Goal: Task Accomplishment & Management: Use online tool/utility

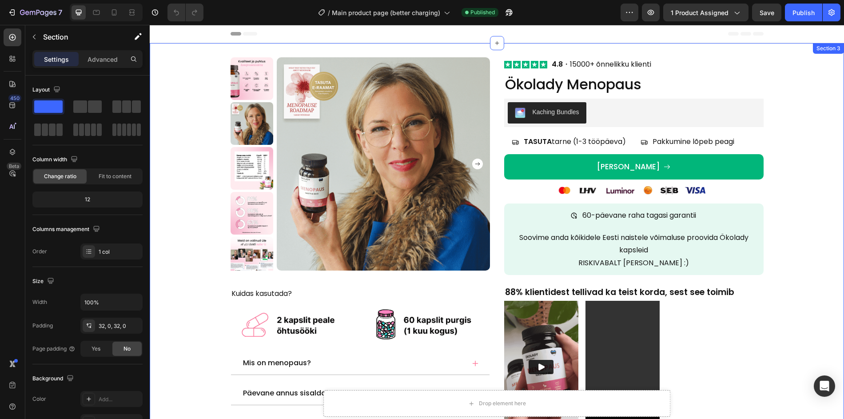
drag, startPoint x: 155, startPoint y: 67, endPoint x: 150, endPoint y: 47, distance: 20.1
click at [156, 66] on div "Product Images Kuidas kasutada? Text Block Image Mis on menopaus? Päevane annus…" at bounding box center [497, 276] width 694 height 438
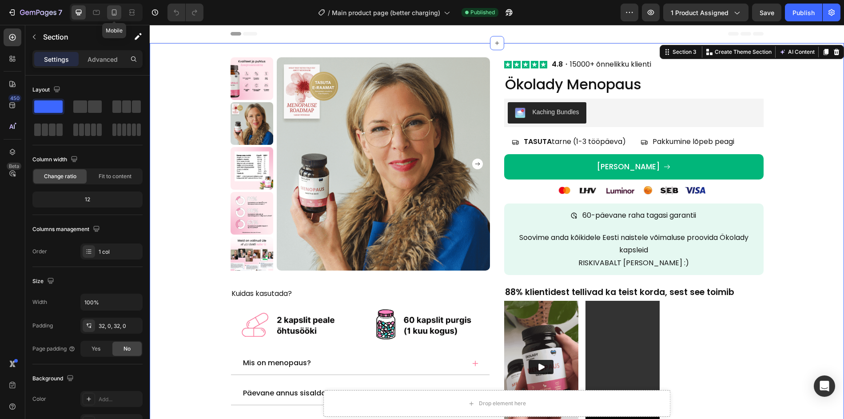
click at [117, 11] on icon at bounding box center [114, 12] width 9 height 9
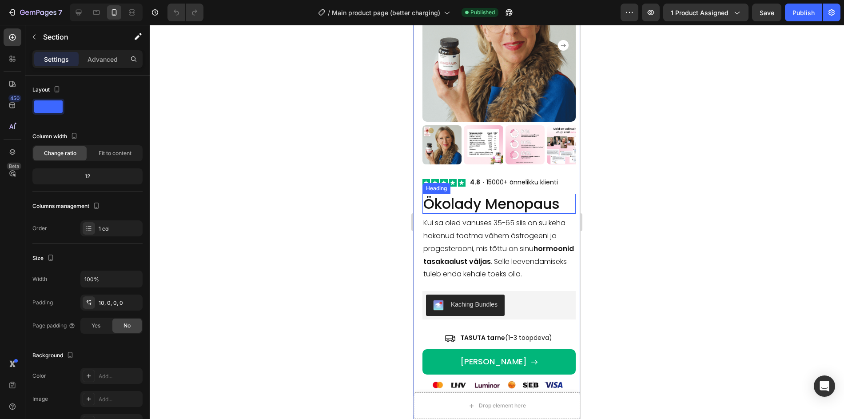
scroll to position [147, 0]
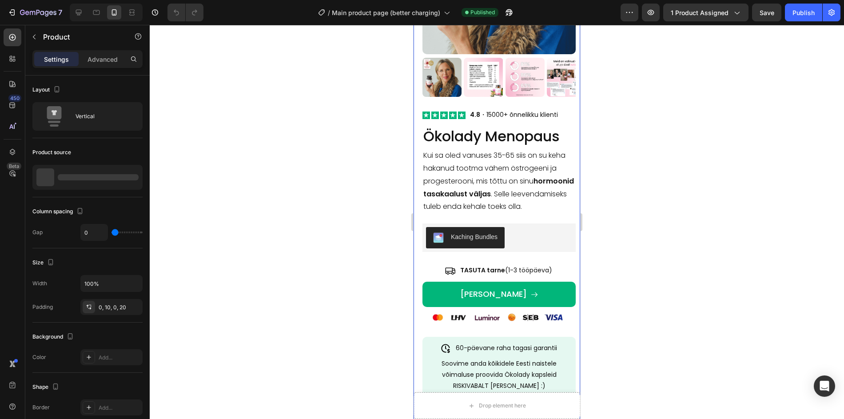
drag, startPoint x: 505, startPoint y: 224, endPoint x: 509, endPoint y: 232, distance: 8.8
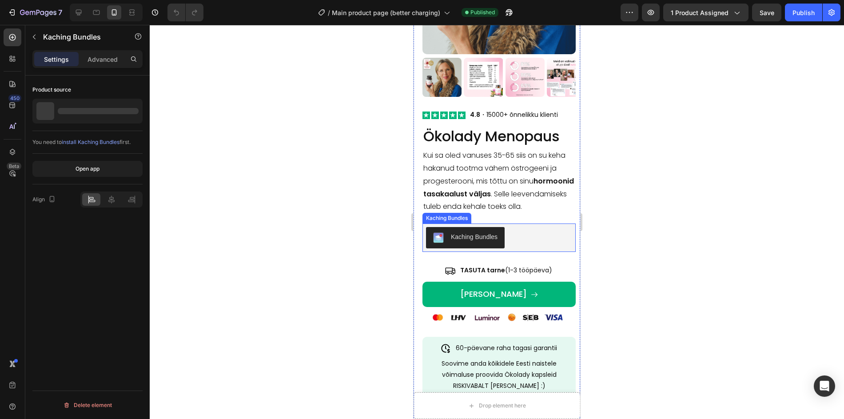
click at [510, 234] on div "Kaching Bundles" at bounding box center [499, 237] width 146 height 21
click at [507, 218] on icon at bounding box center [508, 215] width 6 height 6
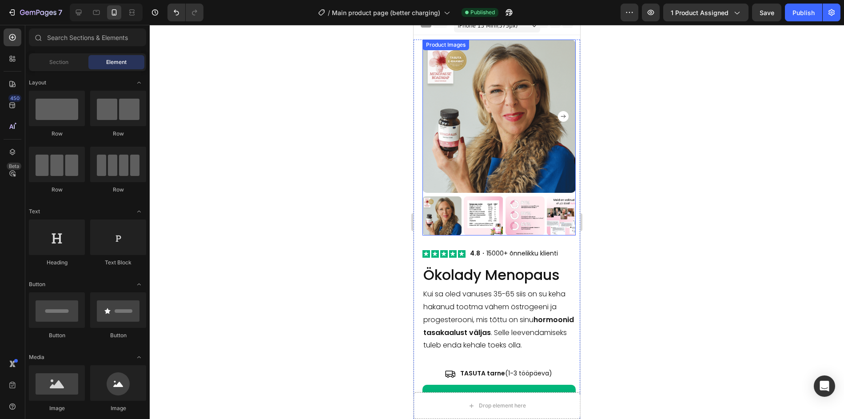
scroll to position [0, 0]
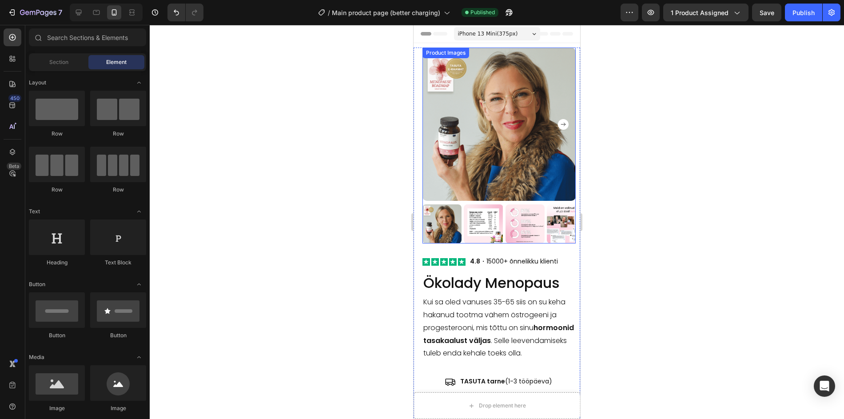
click at [484, 177] on img at bounding box center [498, 124] width 153 height 153
click at [484, 176] on img at bounding box center [498, 124] width 153 height 153
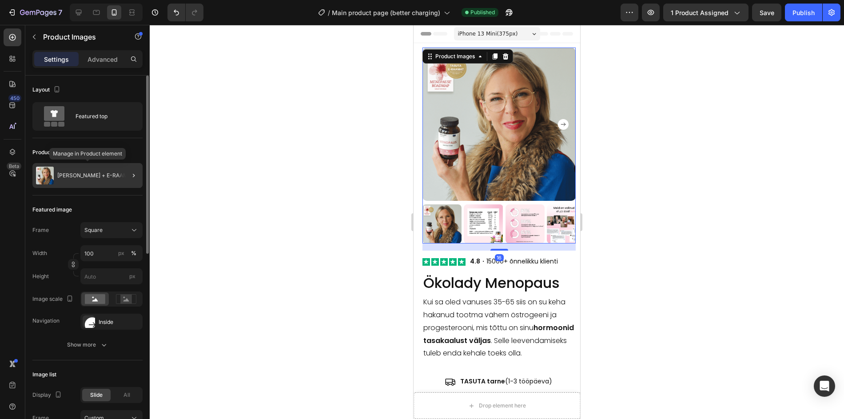
click at [106, 172] on p "[PERSON_NAME] + E-RAAMAT" at bounding box center [95, 175] width 77 height 6
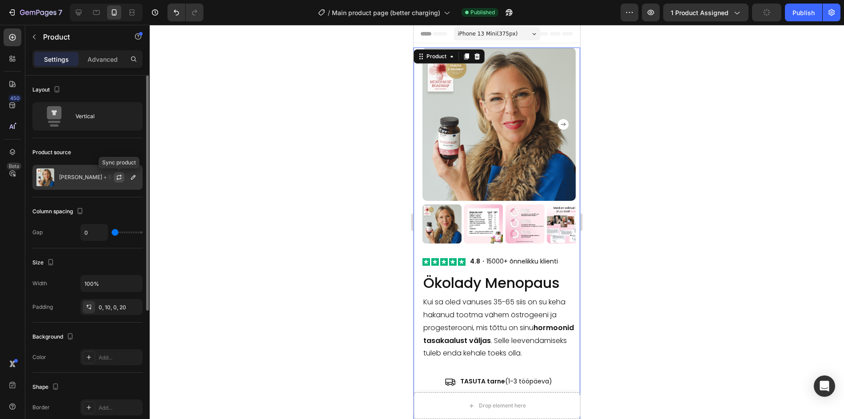
click at [118, 179] on icon "button" at bounding box center [118, 178] width 5 height 3
click at [133, 177] on icon "button" at bounding box center [133, 177] width 7 height 7
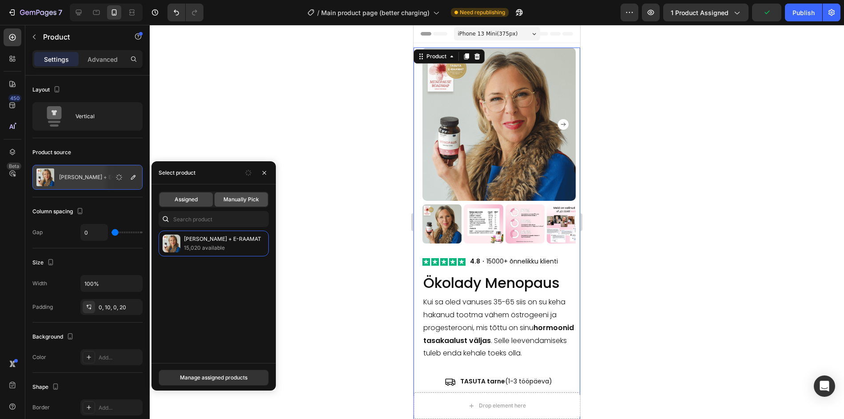
click at [239, 200] on span "Manually Pick" at bounding box center [241, 199] width 36 height 8
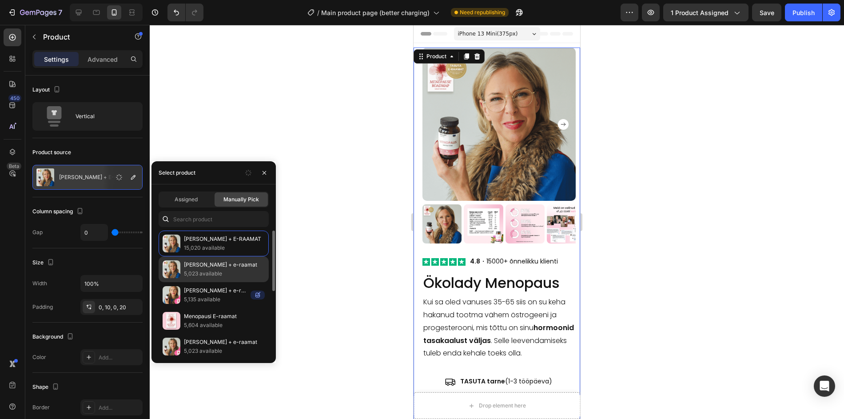
click at [221, 274] on p "5,023 available" at bounding box center [224, 273] width 81 height 9
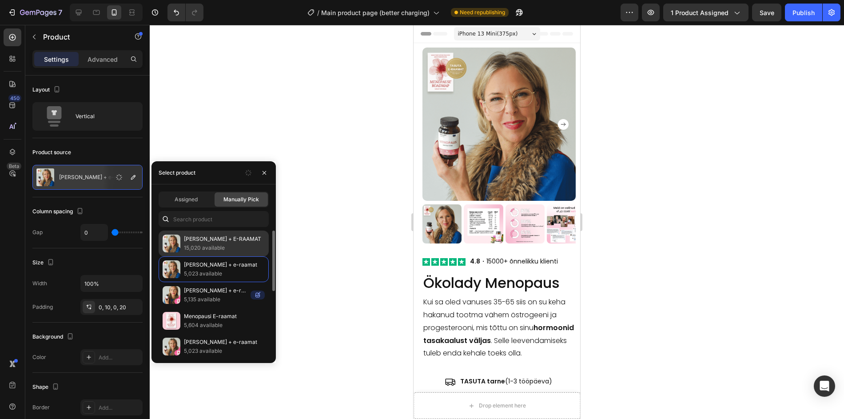
click at [218, 247] on p "15,020 available" at bounding box center [224, 247] width 81 height 9
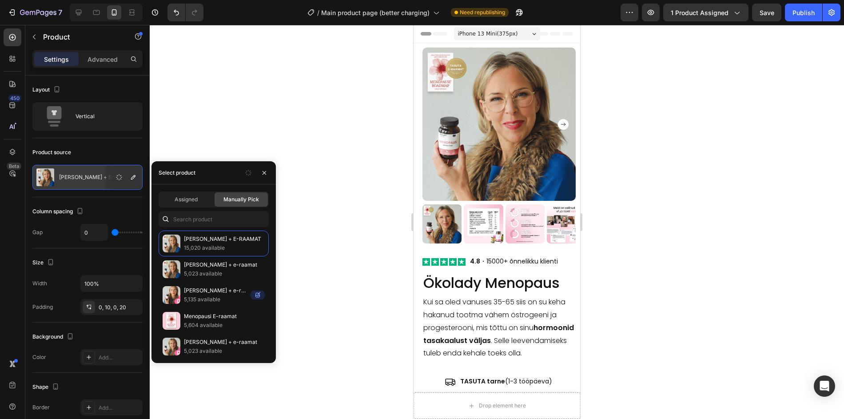
scroll to position [374, 0]
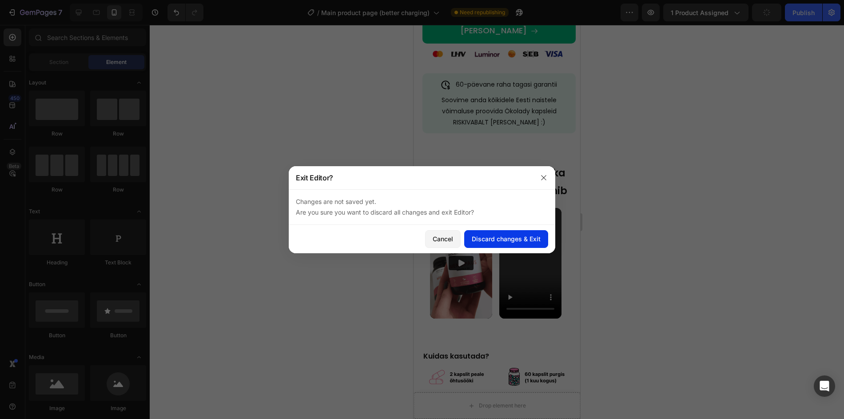
click at [494, 235] on div "Discard changes & Exit" at bounding box center [506, 238] width 69 height 9
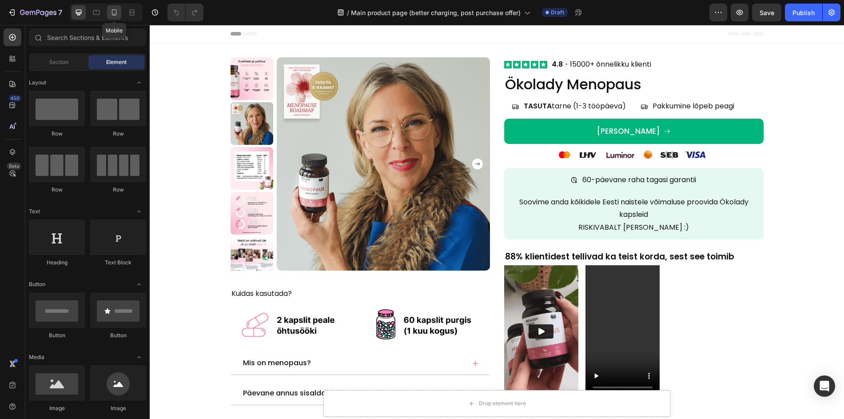
click at [116, 14] on icon at bounding box center [114, 12] width 9 height 9
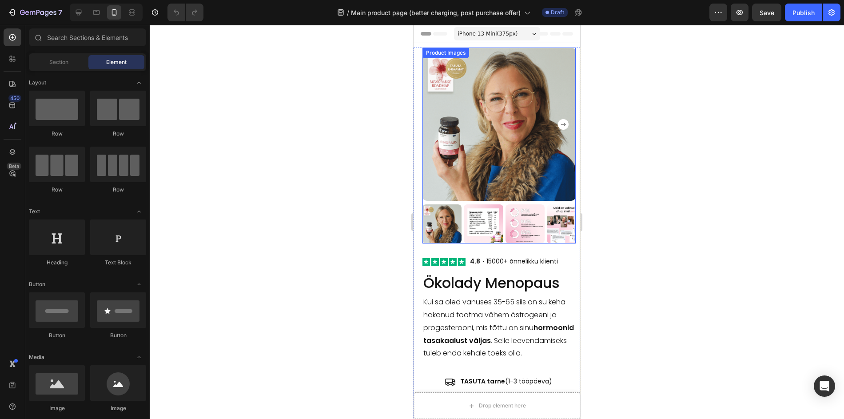
click at [563, 177] on img at bounding box center [498, 124] width 153 height 153
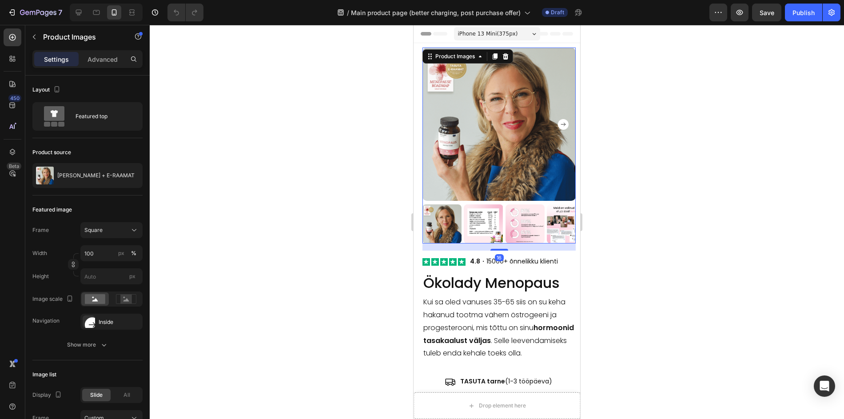
click at [539, 176] on img at bounding box center [498, 124] width 153 height 153
click at [103, 175] on p "[PERSON_NAME] + E-RAAMAT" at bounding box center [95, 175] width 77 height 6
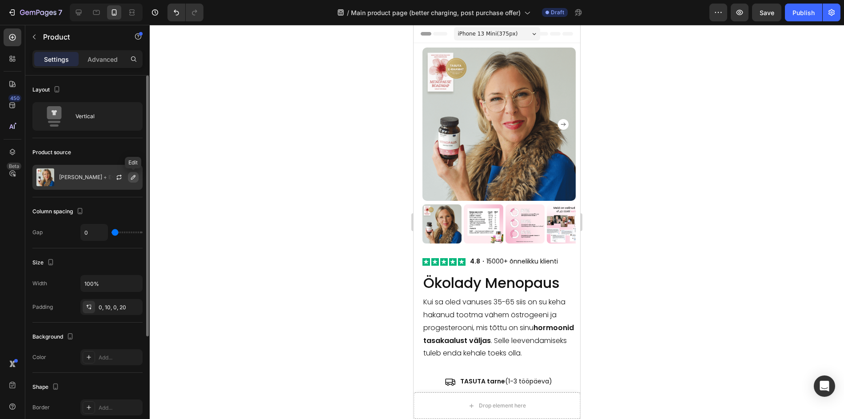
click at [131, 179] on icon "button" at bounding box center [133, 177] width 4 height 4
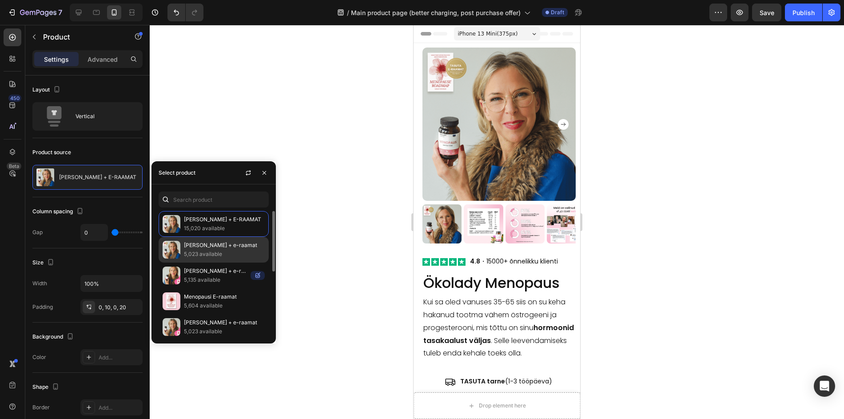
click at [212, 252] on p "5,023 available" at bounding box center [224, 254] width 81 height 9
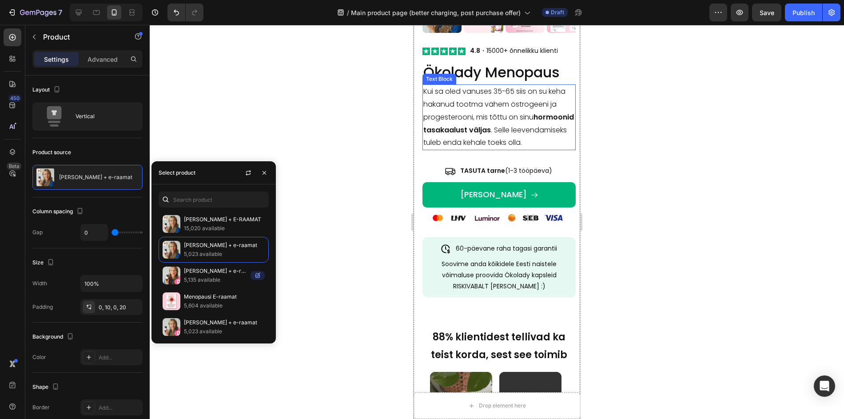
scroll to position [216, 0]
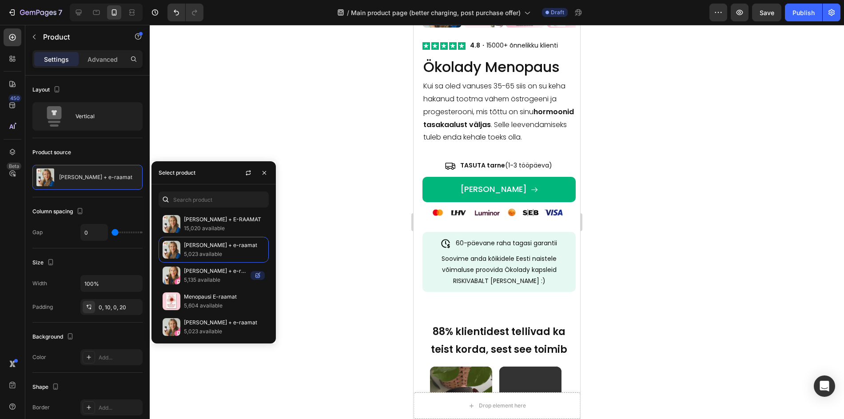
click at [502, 151] on div "Image 4.8 ・15000+ õnnelikku klienti Text Block Row Ökolady Menopaus Heading Kui…" at bounding box center [498, 373] width 153 height 677
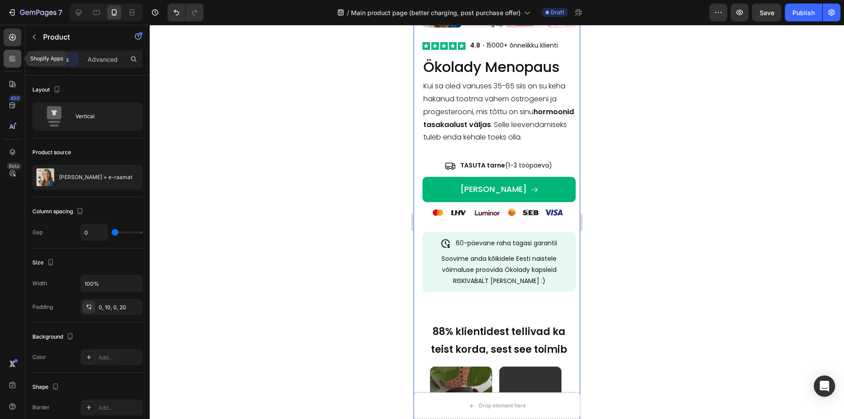
click at [11, 58] on icon at bounding box center [12, 58] width 9 height 9
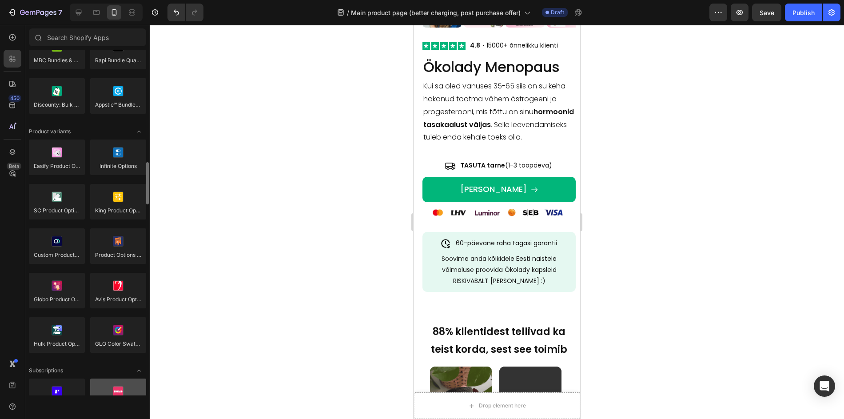
scroll to position [998, 0]
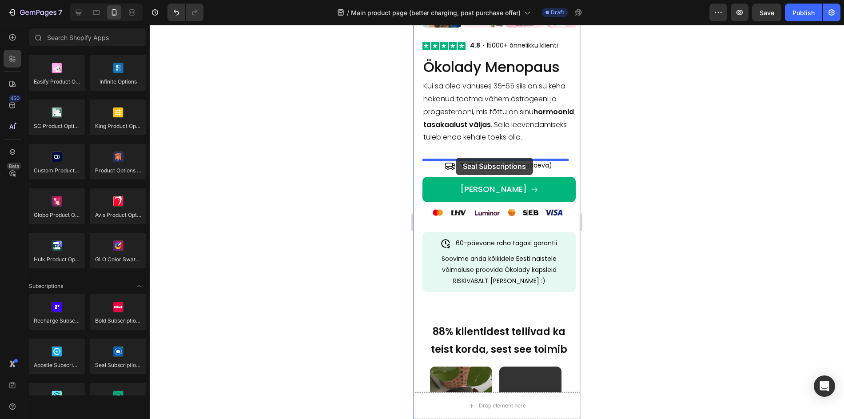
drag, startPoint x: 511, startPoint y: 383, endPoint x: 456, endPoint y: 158, distance: 231.9
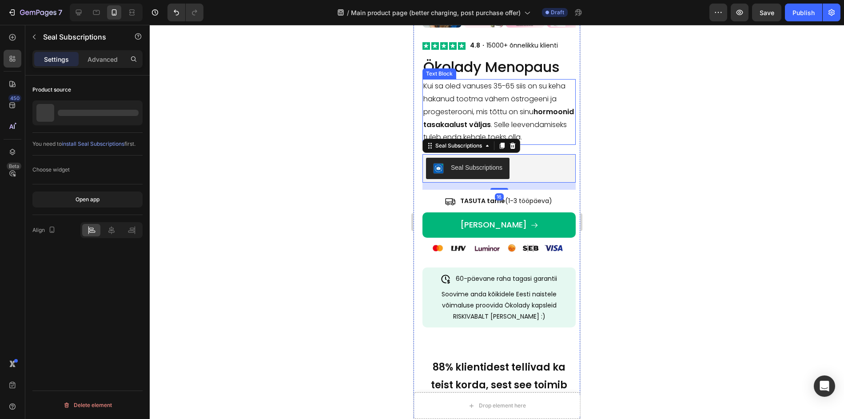
click at [486, 80] on p "Kui sa oled vanuses 35-65 siis on su keha hakanud tootma vähem östrogeeni ja pr…" at bounding box center [498, 112] width 151 height 64
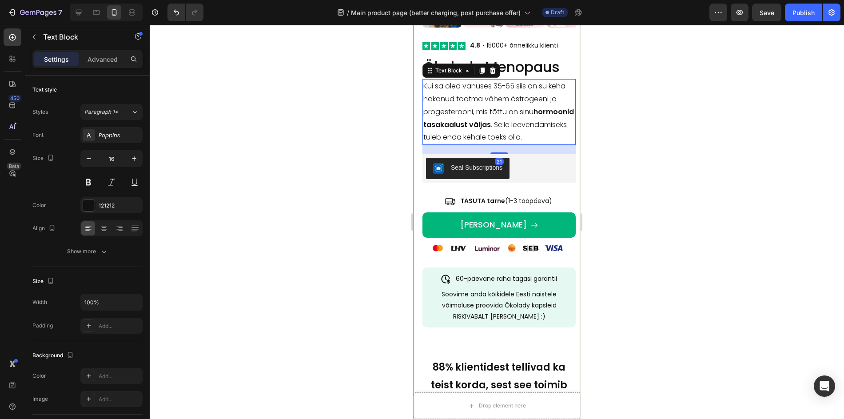
scroll to position [0, 0]
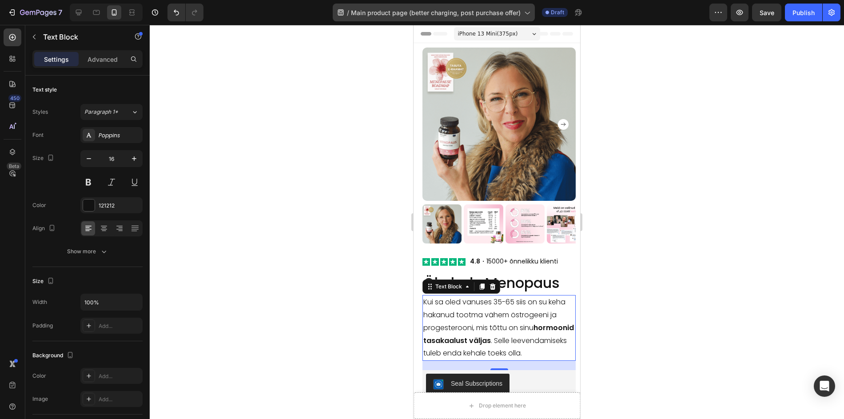
click at [497, 8] on span "Main product page (better charging, post purchase offer)" at bounding box center [436, 12] width 170 height 9
click at [195, 69] on div at bounding box center [497, 222] width 694 height 394
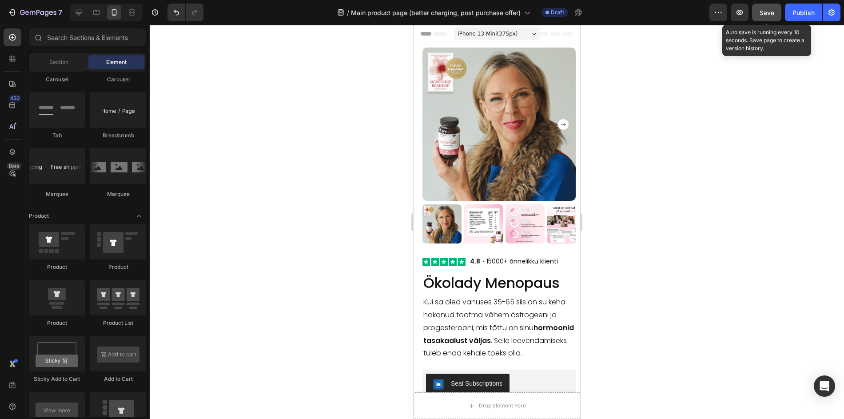
click at [767, 11] on span "Save" at bounding box center [767, 13] width 15 height 8
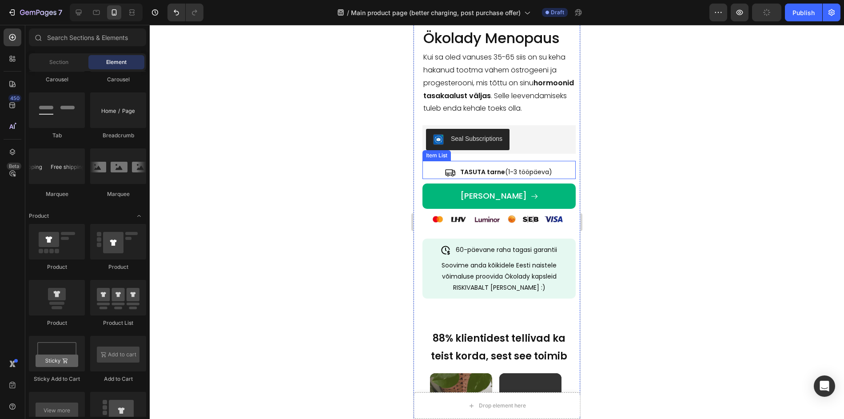
scroll to position [9, 0]
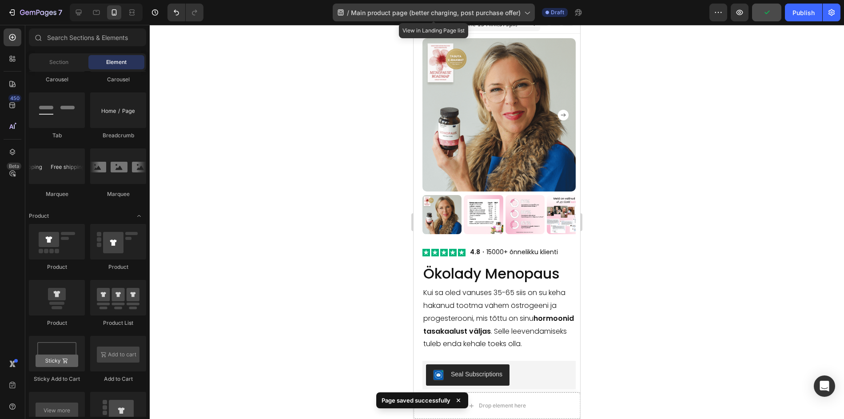
click at [488, 8] on span "Main product page (better charging, post purchase offer)" at bounding box center [436, 12] width 170 height 9
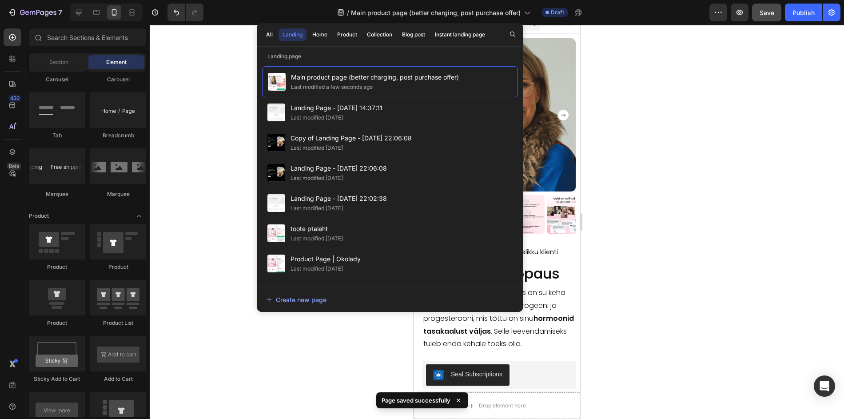
click at [237, 156] on div at bounding box center [497, 222] width 694 height 394
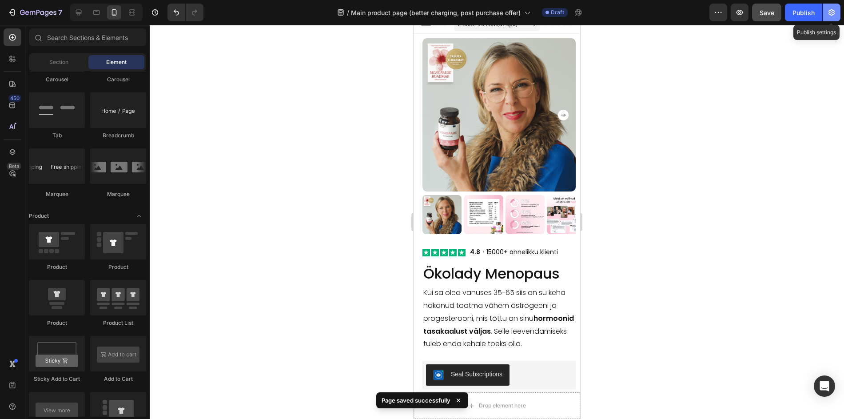
click at [838, 17] on button "button" at bounding box center [832, 13] width 18 height 18
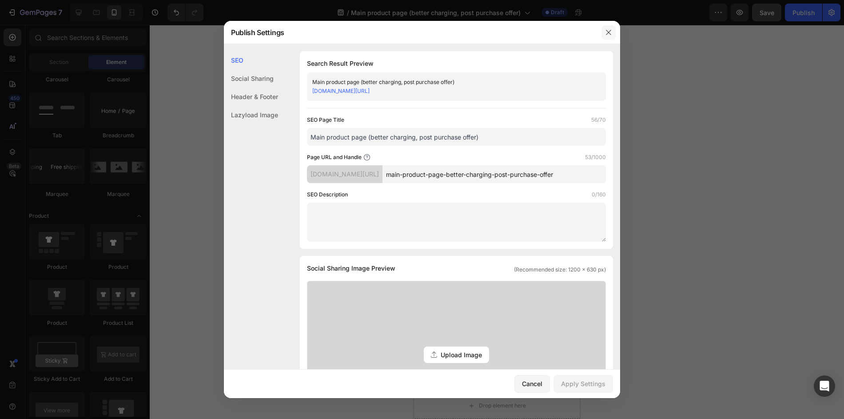
click at [606, 34] on icon "button" at bounding box center [608, 32] width 5 height 5
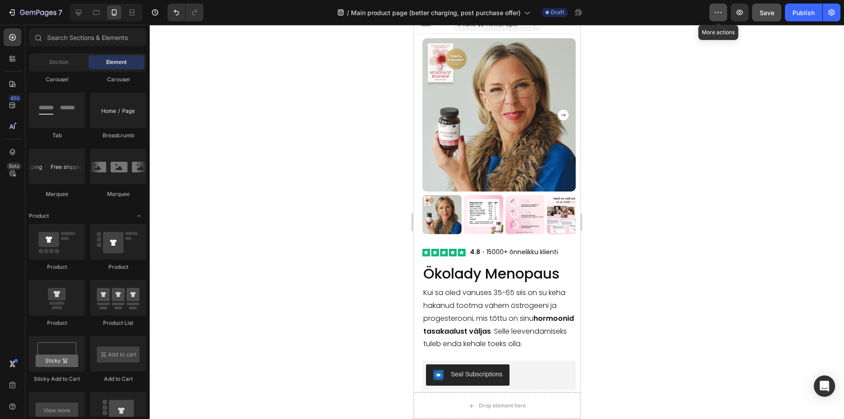
click at [715, 17] on button "button" at bounding box center [718, 13] width 18 height 18
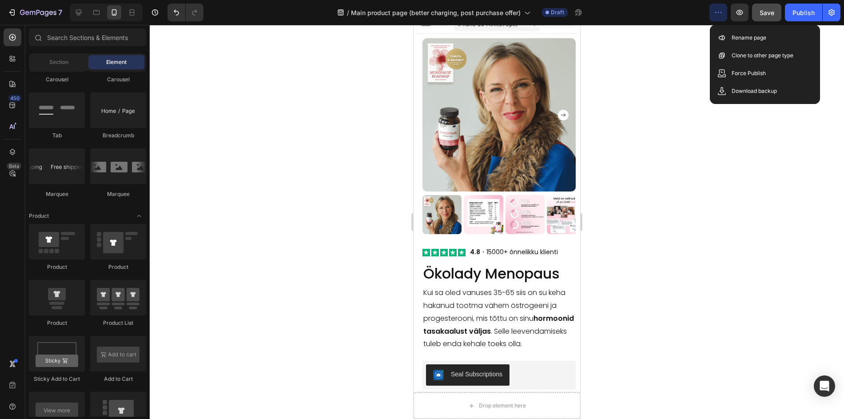
click at [239, 51] on div at bounding box center [497, 222] width 694 height 394
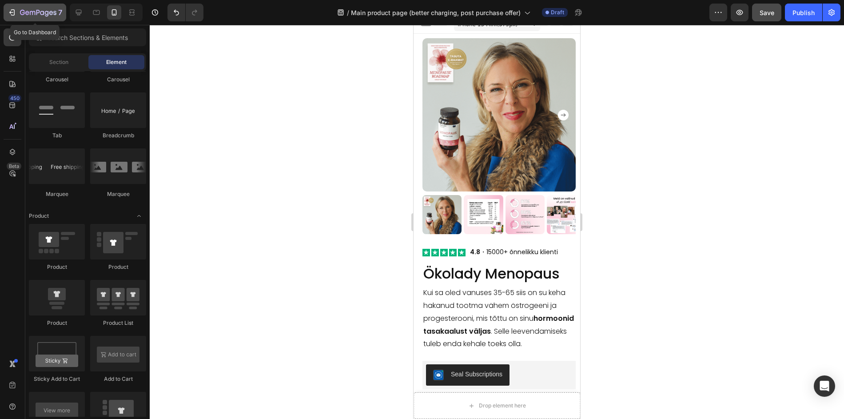
click at [15, 10] on icon "button" at bounding box center [12, 12] width 9 height 9
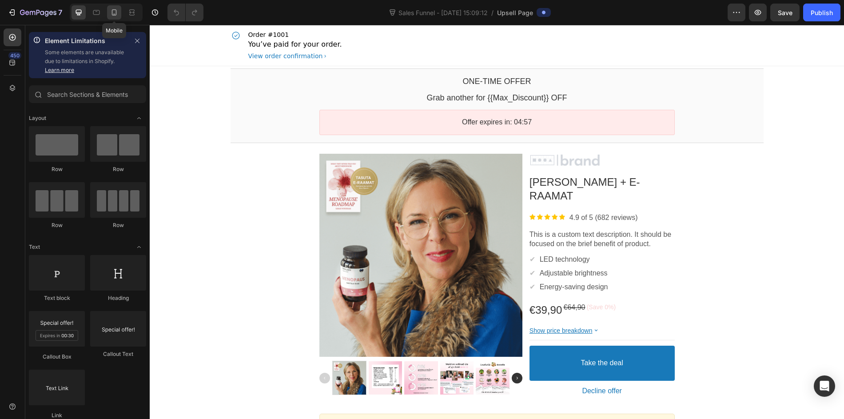
click at [111, 12] on icon at bounding box center [114, 12] width 9 height 9
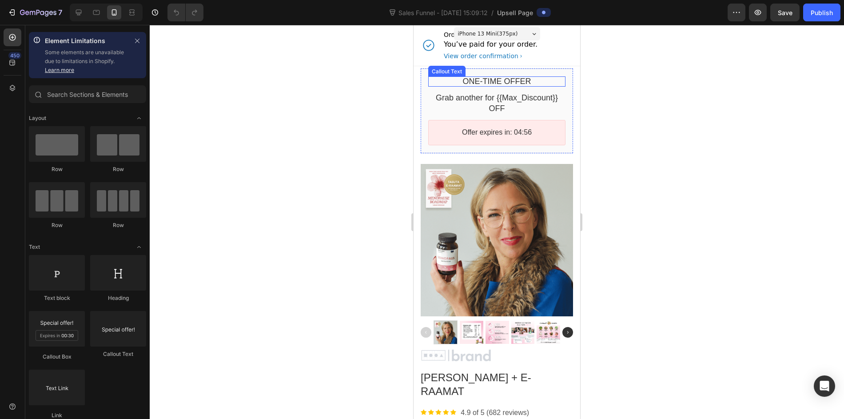
click at [494, 81] on bdo "One-time Offer" at bounding box center [497, 81] width 68 height 9
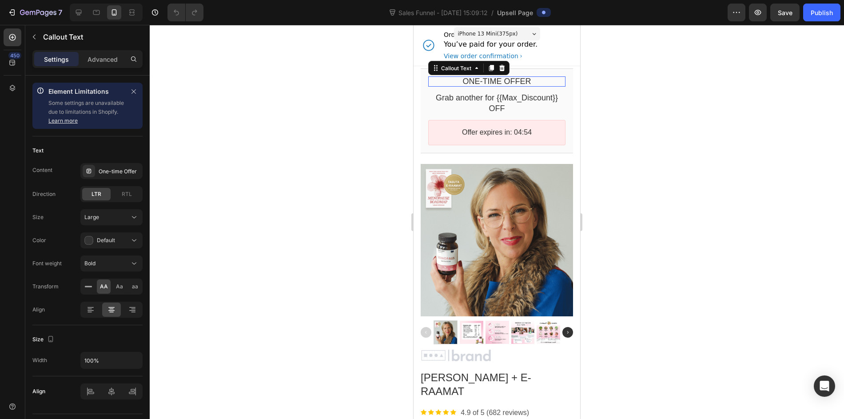
click at [471, 42] on div "iPhone 13 Mini ( 375 px) iPhone 13 Mini iPhone 13 Pro iPhone 11 Pro Max iPhone …" at bounding box center [497, 35] width 86 height 18
click at [471, 82] on bdo "One-time Offer" at bounding box center [497, 81] width 68 height 9
click at [108, 174] on div "One-time Offer" at bounding box center [120, 171] width 42 height 8
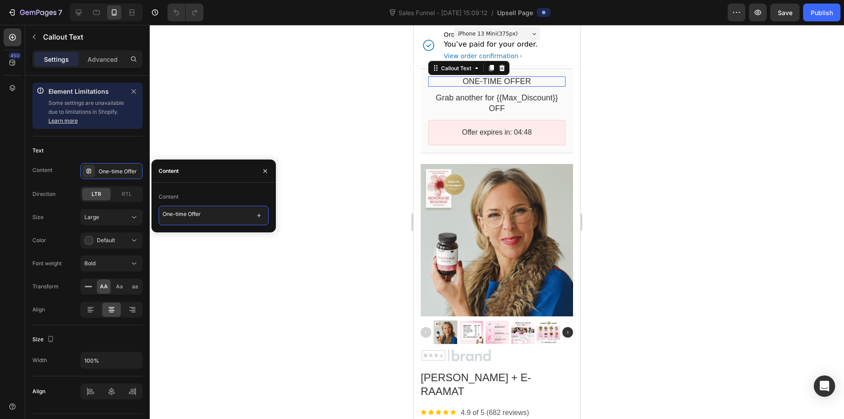
click at [201, 216] on textarea "One-time Offer" at bounding box center [214, 216] width 110 height 20
type textarea "Tänud tellimuse eest!"
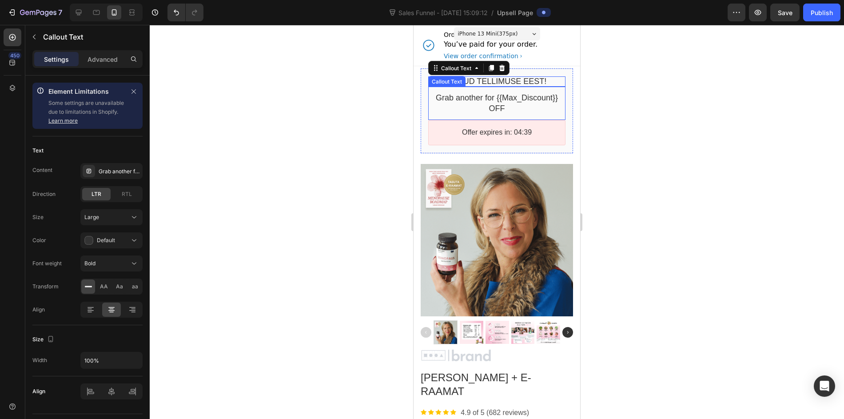
click at [485, 93] on bdo "Grab another for {{Max_Discount}} OFF" at bounding box center [497, 102] width 122 height 19
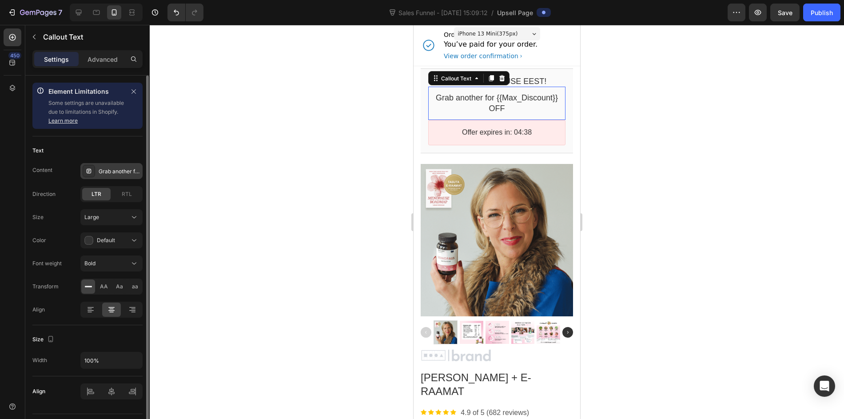
click at [112, 168] on div "Grab another for {{Max_Discount}} OFF" at bounding box center [120, 171] width 42 height 8
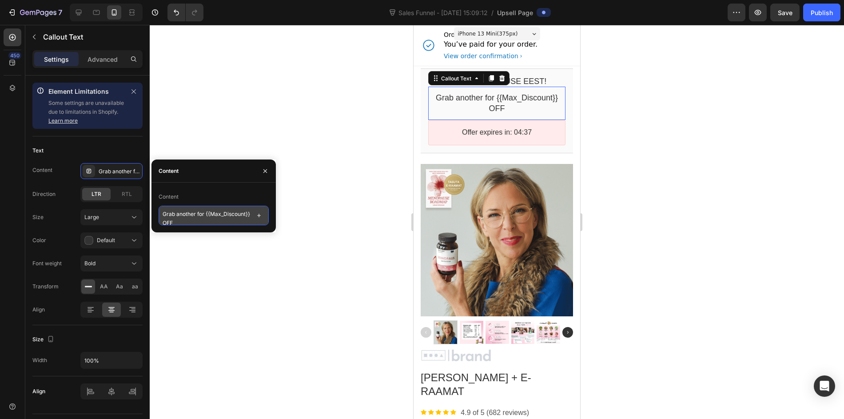
click at [211, 214] on textarea "Grab another for {{Max_Discount}} OFF" at bounding box center [214, 216] width 110 height 20
drag, startPoint x: 162, startPoint y: 215, endPoint x: 258, endPoint y: 227, distance: 96.7
click at [258, 227] on div "Content Grab another for {{Max_Discount}} OFF" at bounding box center [213, 208] width 124 height 50
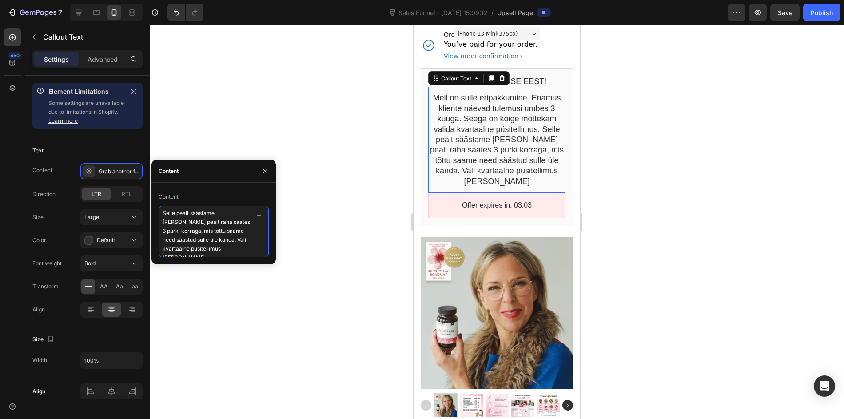
scroll to position [59, 0]
type textarea "Meil on sulle eripakkumine. Enamus kliente näevad tulemusi umbes 3 kuuga. Seega…"
click at [479, 328] on div at bounding box center [497, 313] width 152 height 152
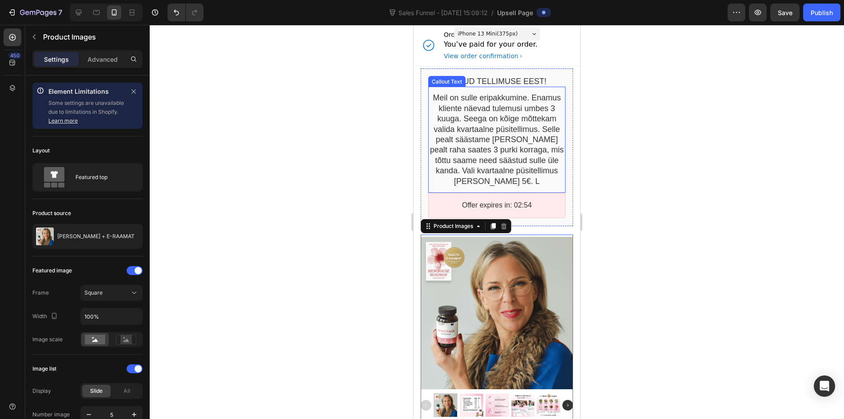
click at [525, 175] on bdo "Meil on sulle eripakkumine. Enamus kliente näevad tulemusi umbes 3 kuuga. Seega…" at bounding box center [497, 139] width 134 height 92
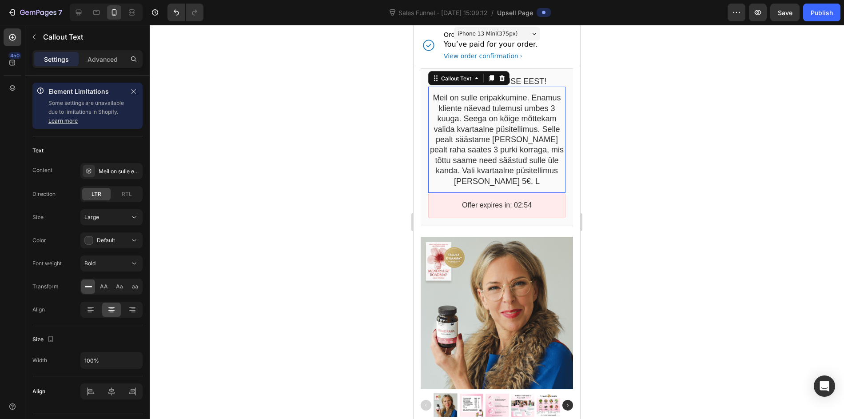
click at [527, 183] on div "Meil on sulle eripakkumine. Enamus kliente näevad tulemusi umbes 3 kuuga. Seega…" at bounding box center [496, 140] width 137 height 94
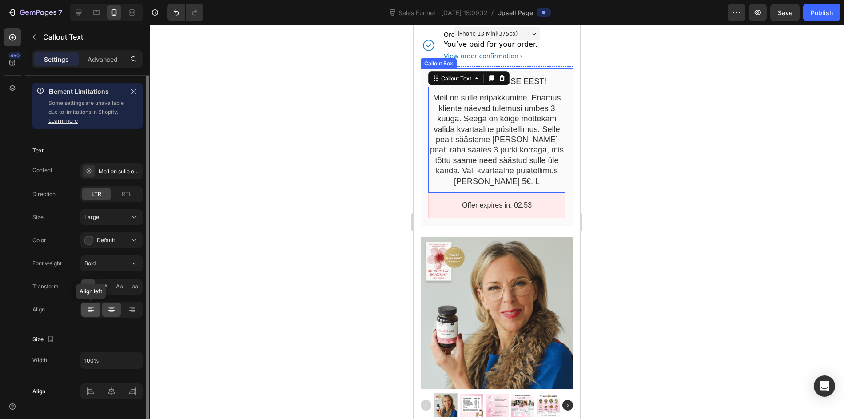
click at [91, 313] on icon at bounding box center [90, 309] width 9 height 9
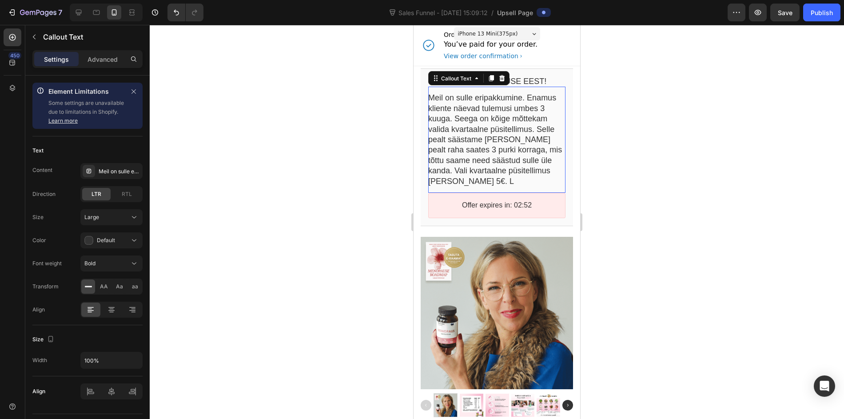
click at [530, 184] on div "Meil on sulle eripakkumine. Enamus kliente näevad tulemusi umbes 3 kuuga. Seega…" at bounding box center [496, 140] width 137 height 94
drag, startPoint x: 472, startPoint y: 184, endPoint x: 474, endPoint y: 180, distance: 4.8
click at [472, 183] on bdo "Meil on sulle eripakkumine. Enamus kliente näevad tulemusi umbes 3 kuuga. Seega…" at bounding box center [495, 139] width 134 height 92
click at [478, 178] on bdo "Meil on sulle eripakkumine. Enamus kliente näevad tulemusi umbes 3 kuuga. Seega…" at bounding box center [495, 139] width 134 height 92
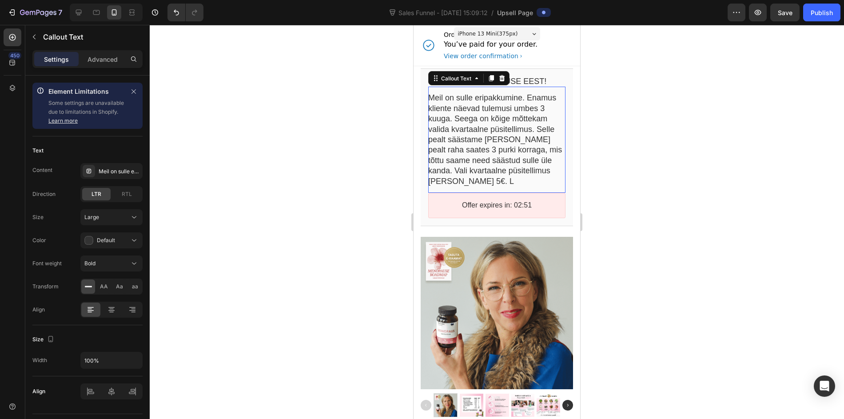
click at [478, 178] on bdo "Meil on sulle eripakkumine. Enamus kliente näevad tulemusi umbes 3 kuuga. Seega…" at bounding box center [495, 139] width 134 height 92
click at [489, 178] on div "Meil on sulle eripakkumine. Enamus kliente näevad tulemusi umbes 3 kuuga. Seega…" at bounding box center [496, 140] width 137 height 94
click at [535, 117] on bdo "Meil on sulle eripakkumine. Enamus kliente näevad tulemusi umbes 3 kuuga. Seega…" at bounding box center [495, 139] width 134 height 92
click at [31, 40] on icon "button" at bounding box center [34, 36] width 7 height 7
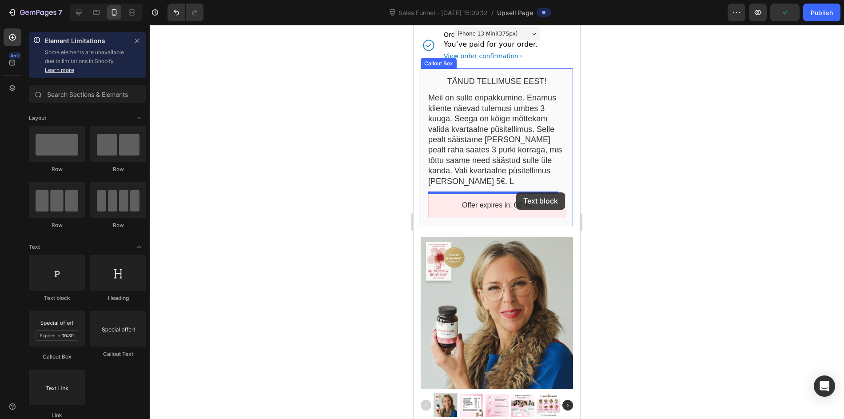
drag, startPoint x: 522, startPoint y: 298, endPoint x: 516, endPoint y: 192, distance: 105.9
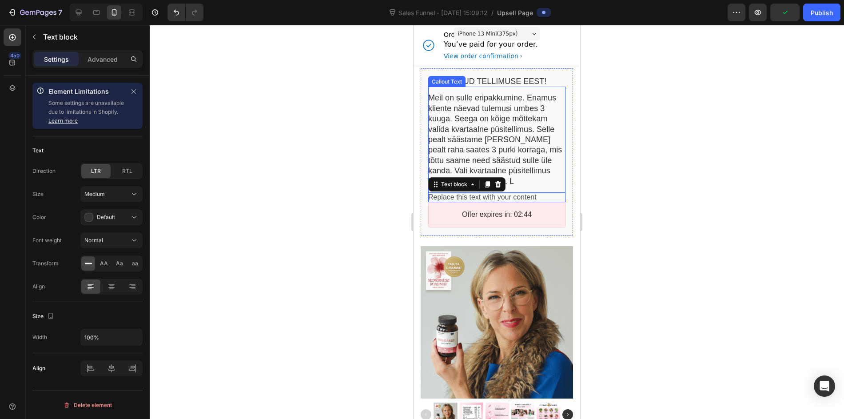
click at [516, 143] on bdo "Meil on sulle eripakkumine. Enamus kliente näevad tulemusi umbes 3 kuuga. Seega…" at bounding box center [495, 139] width 134 height 92
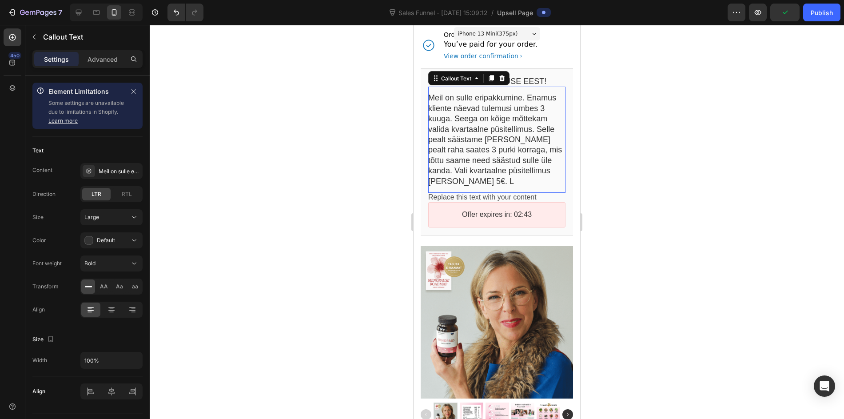
click at [502, 143] on bdo "Meil on sulle eripakkumine. Enamus kliente näevad tulemusi umbes 3 kuuga. Seega…" at bounding box center [495, 139] width 134 height 92
click at [503, 143] on bdo "Meil on sulle eripakkumine. Enamus kliente näevad tulemusi umbes 3 kuuga. Seega…" at bounding box center [495, 139] width 134 height 92
click at [109, 171] on div "Meil on sulle eripakkumine. Enamus kliente näevad tulemusi umbes 3 kuuga. Seega…" at bounding box center [120, 171] width 42 height 8
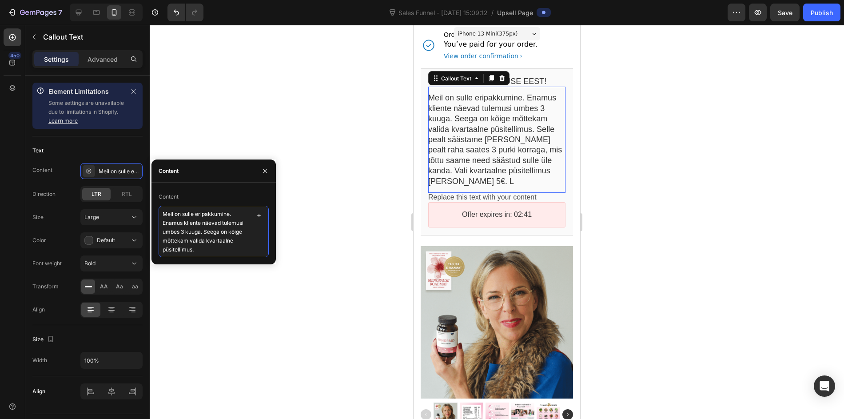
scroll to position [63, 0]
drag, startPoint x: 161, startPoint y: 214, endPoint x: 234, endPoint y: 305, distance: 116.6
click at [234, 0] on div "7 Version history Sales Funnel - [DATE] 15:09:12 / Upsell Page Preview Save Pub…" at bounding box center [422, 0] width 844 height 0
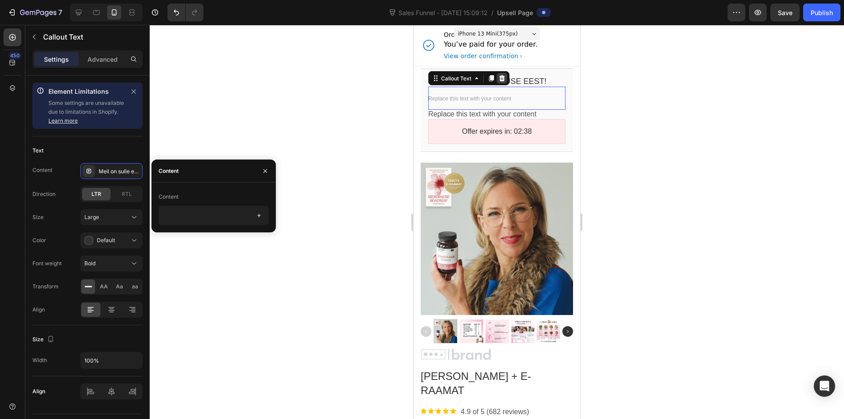
click at [500, 76] on icon at bounding box center [502, 78] width 6 height 6
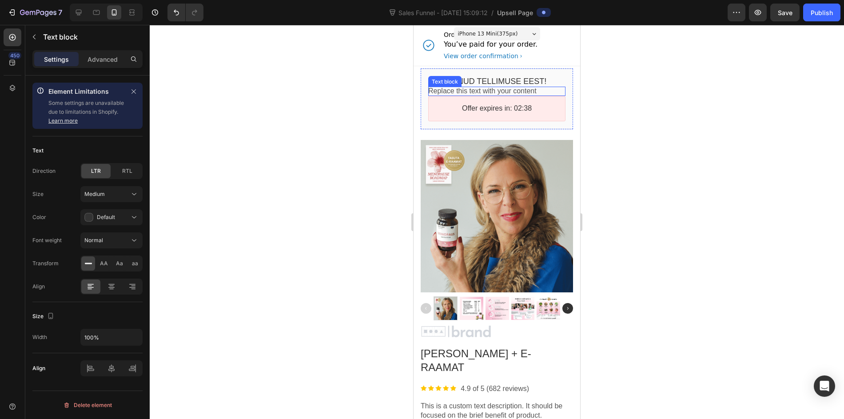
click at [481, 88] on bdo "Replace this text with your content" at bounding box center [482, 91] width 108 height 8
click at [484, 87] on p "Replace this text with your content" at bounding box center [496, 91] width 137 height 9
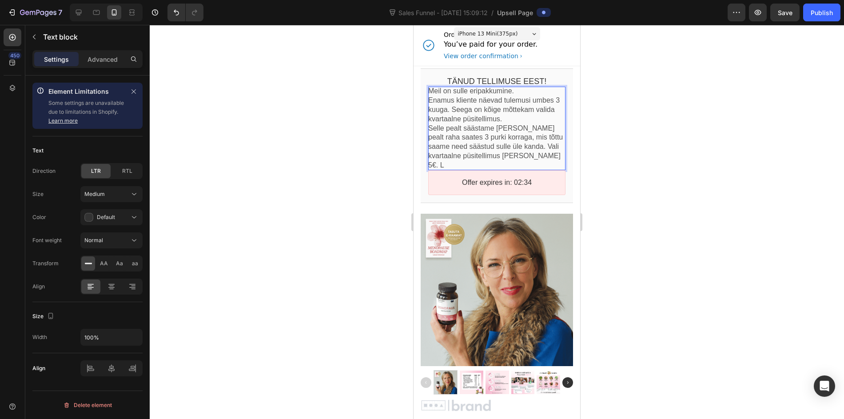
click at [519, 95] on p "Meil on sulle eripakkumine. Enamus kliente näevad tulemusi umbes 3 kuuga. Seega…" at bounding box center [496, 105] width 137 height 37
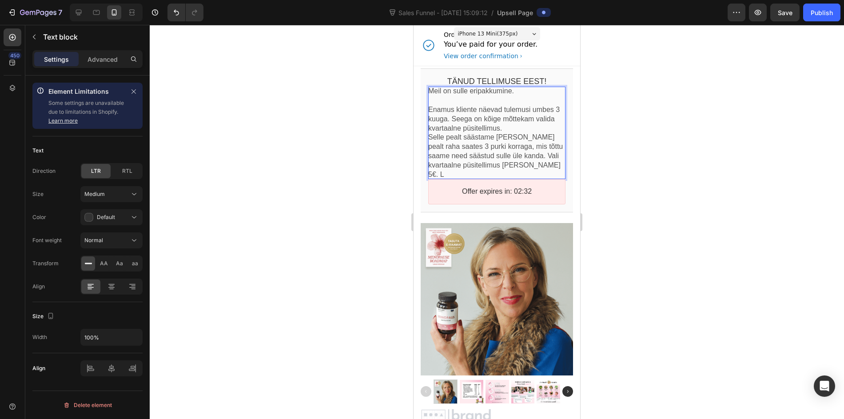
click at [542, 127] on p "⁠⁠⁠⁠⁠⁠⁠ Enamus kliente näevad tulemusi umbes 3 kuuga. Seega on kõige mõttekam v…" at bounding box center [496, 114] width 137 height 37
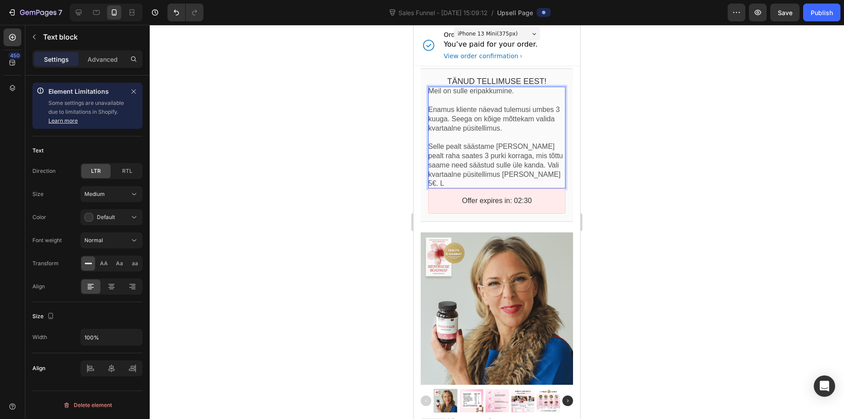
click at [525, 166] on p "Selle pealt säästame [PERSON_NAME] pealt raha saates 3 purki korraga, mis tõttu…" at bounding box center [496, 165] width 137 height 46
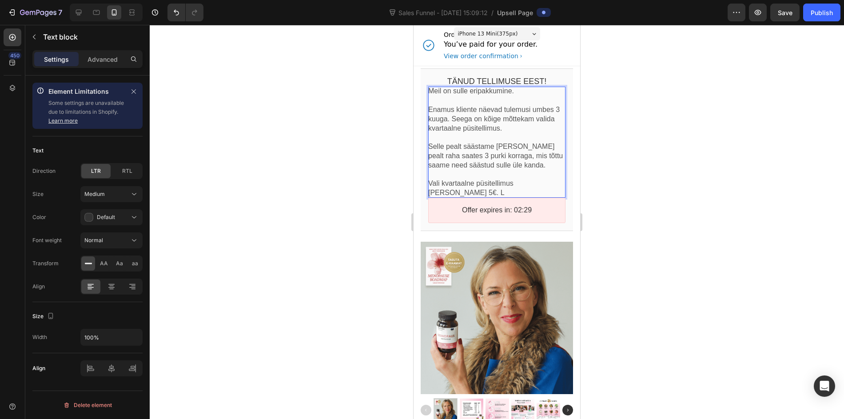
click at [499, 189] on p "Vali kvartaalne püsitellimus [PERSON_NAME] 5€. L" at bounding box center [496, 188] width 137 height 19
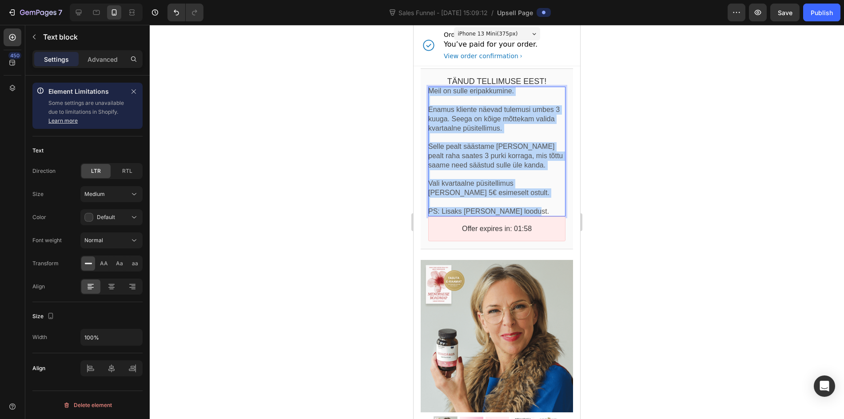
drag, startPoint x: 529, startPoint y: 210, endPoint x: 369, endPoint y: 80, distance: 206.5
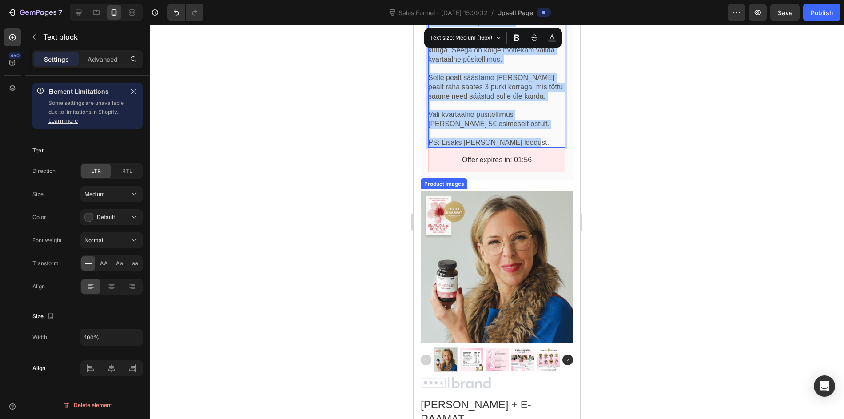
scroll to position [86, 0]
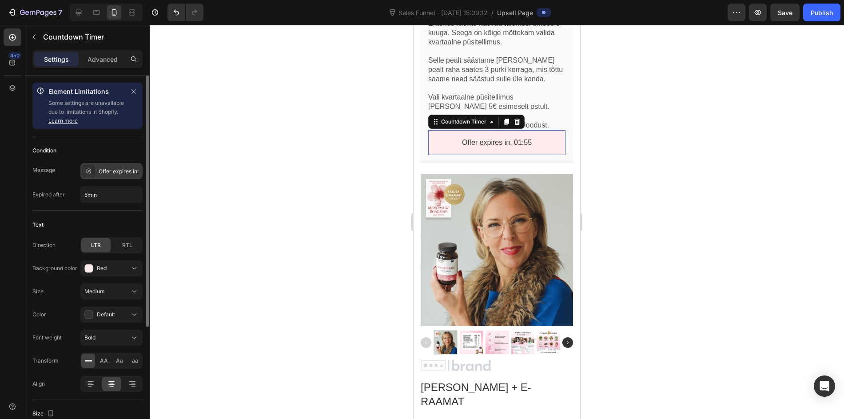
click at [132, 172] on div "Offer expires in:" at bounding box center [120, 171] width 42 height 8
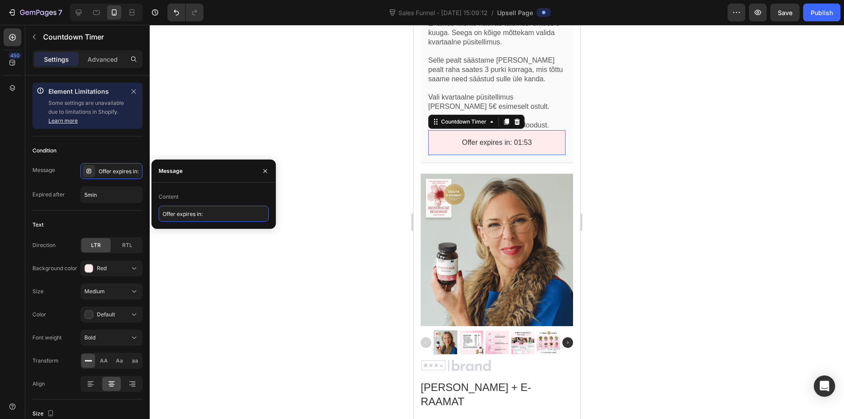
drag, startPoint x: 202, startPoint y: 214, endPoint x: 155, endPoint y: 212, distance: 47.1
click at [152, 212] on div "Content Offer expires in:" at bounding box center [213, 206] width 124 height 32
drag, startPoint x: 229, startPoint y: 211, endPoint x: 217, endPoint y: 213, distance: 11.6
click at [229, 211] on input "Offer expires in:" at bounding box center [214, 214] width 110 height 16
drag, startPoint x: 201, startPoint y: 213, endPoint x: 154, endPoint y: 211, distance: 47.1
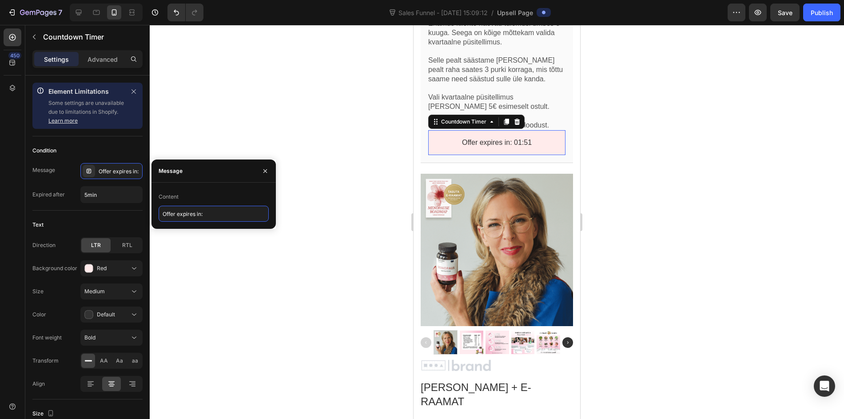
click at [158, 211] on div "Content Offer expires in:" at bounding box center [213, 206] width 124 height 32
type input "Pakkumine aegub:"
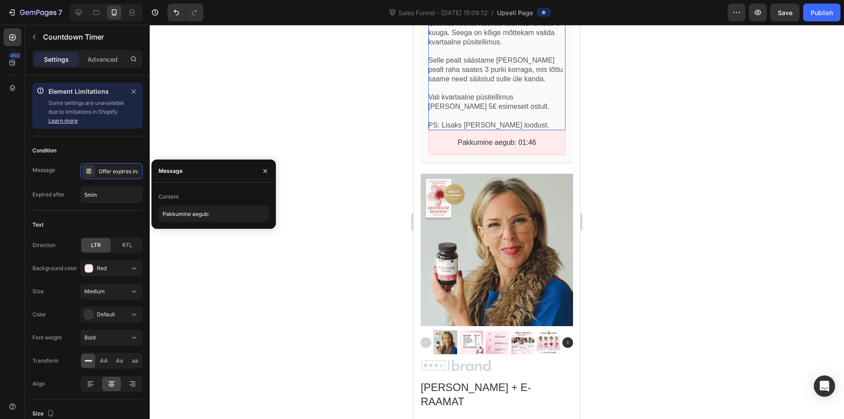
click at [482, 68] on p "Selle pealt säästame [PERSON_NAME] pealt raha saates 3 purki korraga, mis tõttu…" at bounding box center [496, 70] width 137 height 28
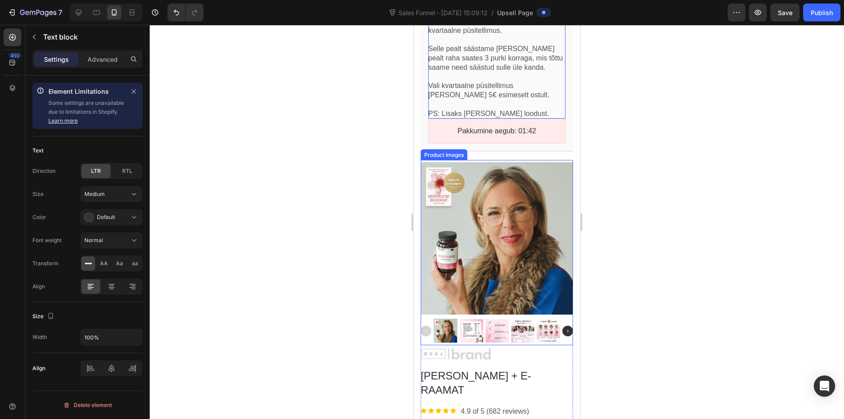
scroll to position [174, 0]
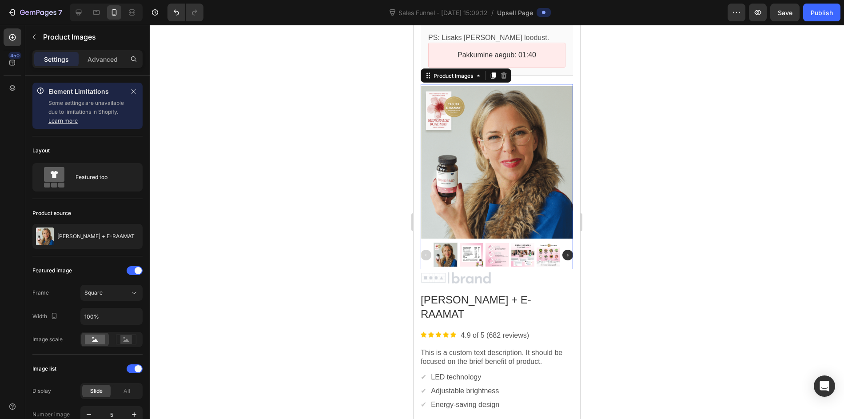
click at [466, 168] on div at bounding box center [497, 162] width 152 height 152
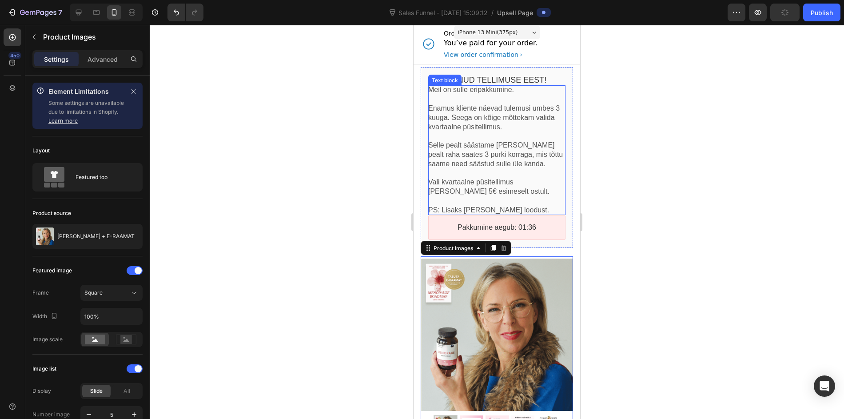
scroll to position [0, 0]
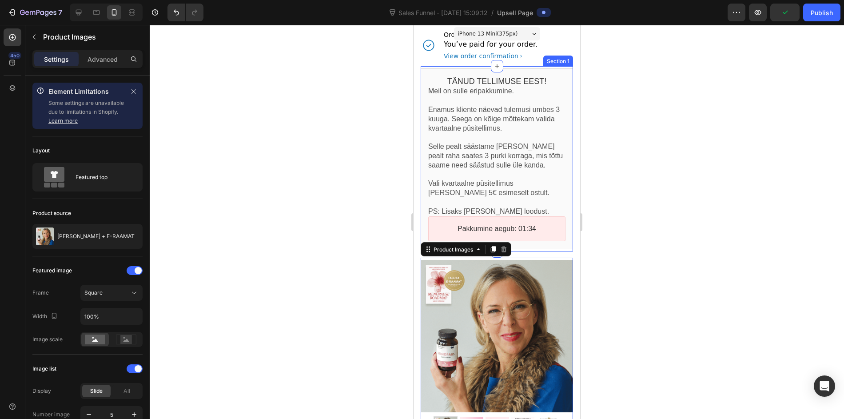
click at [498, 77] on bdo "Tänud tellimuse eest!" at bounding box center [497, 81] width 100 height 9
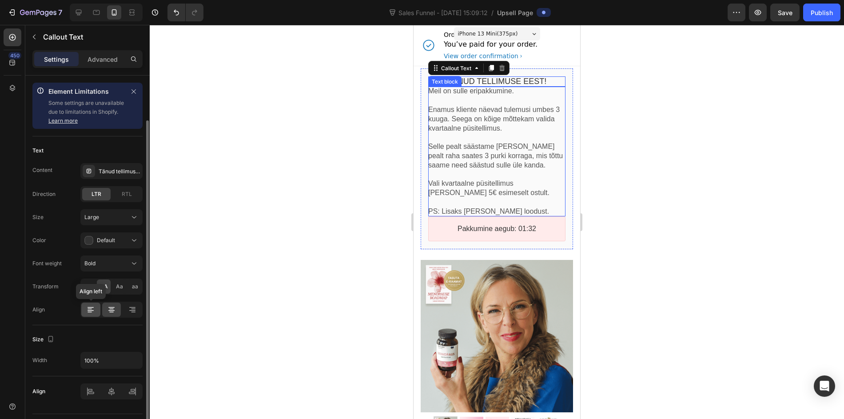
scroll to position [23, 0]
